Goal: Transaction & Acquisition: Book appointment/travel/reservation

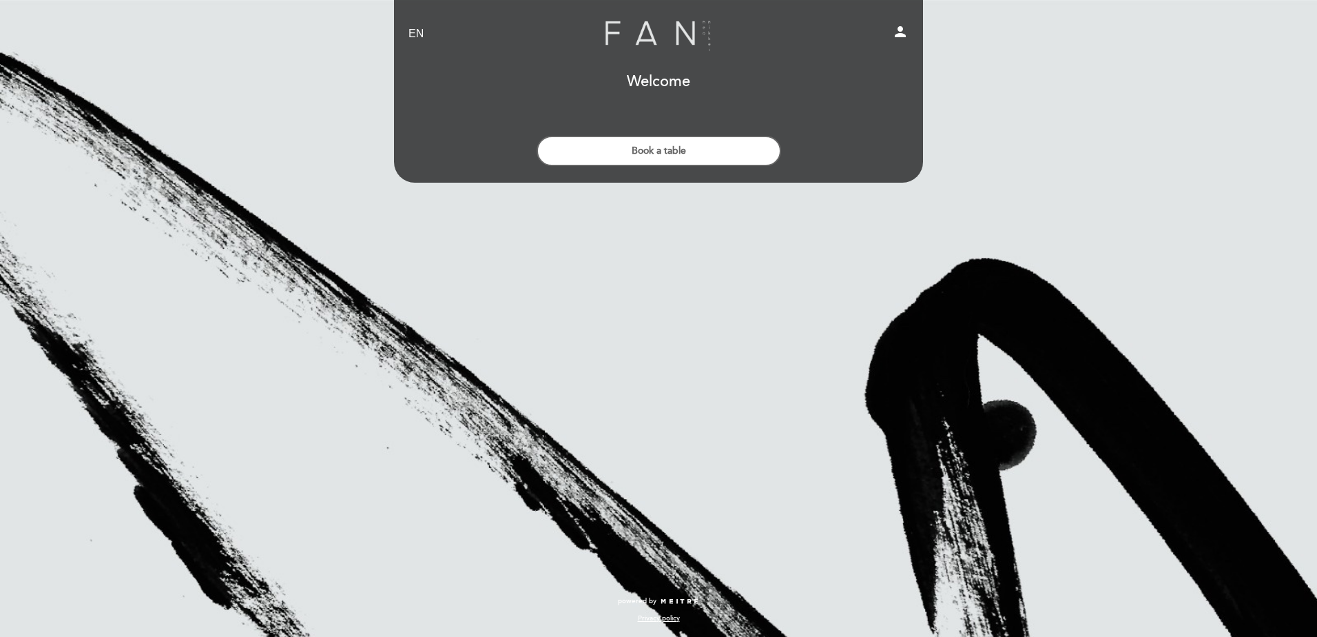
click at [418, 30] on select "EN ES PT" at bounding box center [417, 34] width 16 height 16
click at [441, 420] on div "EN ES PT Fan - [GEOGRAPHIC_DATA] person Welcome Welcome, Change user Book a tab…" at bounding box center [658, 318] width 1317 height 637
click at [657, 70] on div "Welcome Welcome, Change user" at bounding box center [659, 85] width 510 height 36
click at [654, 83] on h1 "Welcome" at bounding box center [658, 82] width 63 height 17
click at [675, 47] on link "Fan - [GEOGRAPHIC_DATA]" at bounding box center [658, 34] width 172 height 38
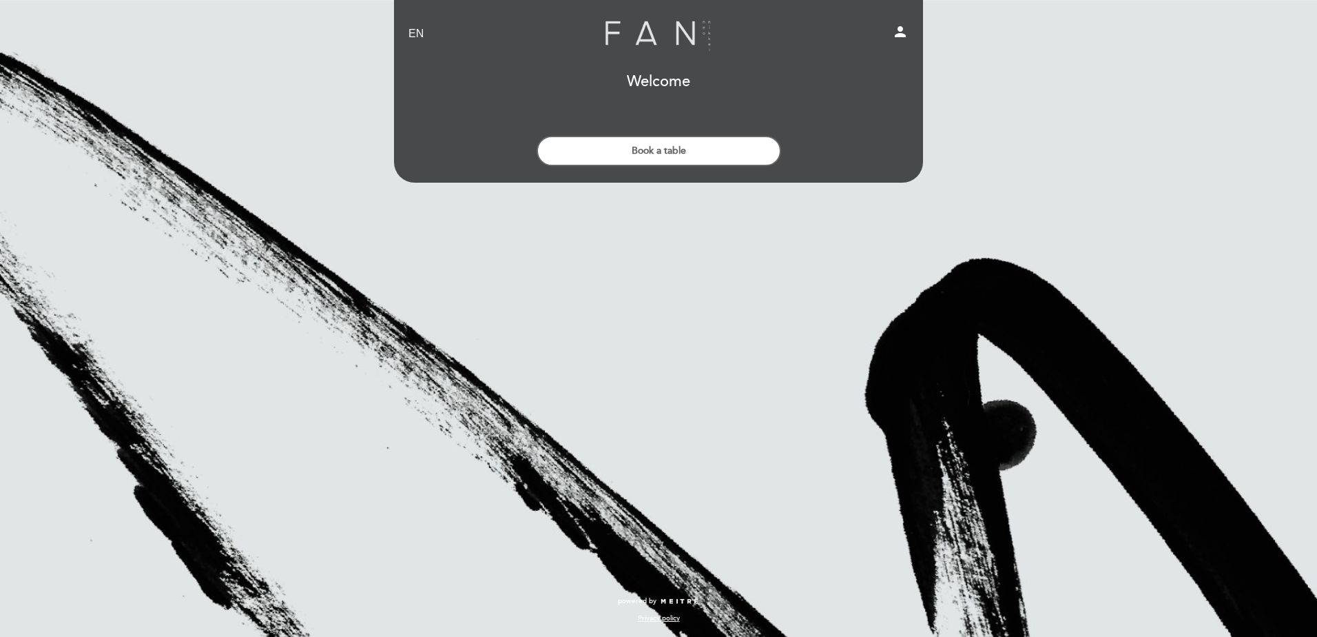
click at [713, 28] on link "Fan - [GEOGRAPHIC_DATA]" at bounding box center [658, 34] width 172 height 38
click at [678, 154] on button "Book a table" at bounding box center [659, 151] width 245 height 30
